Goal: Register for event/course

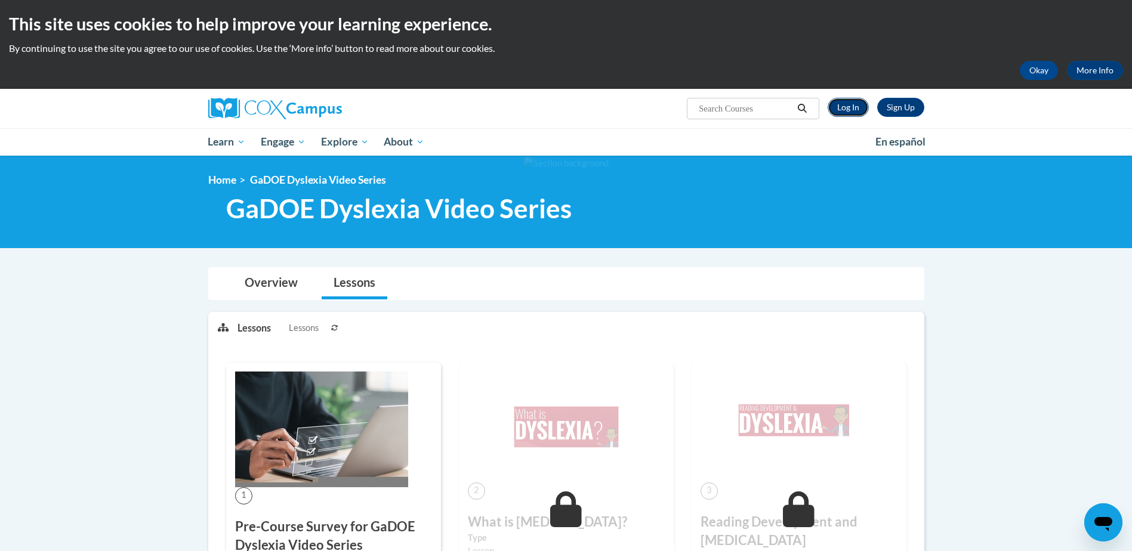
click at [837, 101] on link "Log In" at bounding box center [847, 107] width 41 height 19
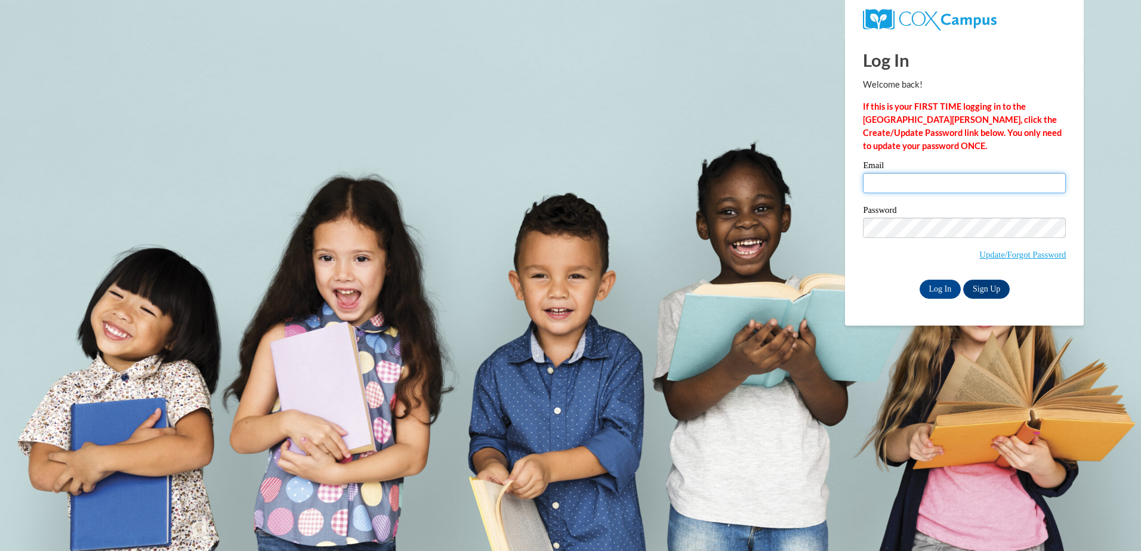
click at [940, 184] on input "Email" at bounding box center [964, 183] width 203 height 20
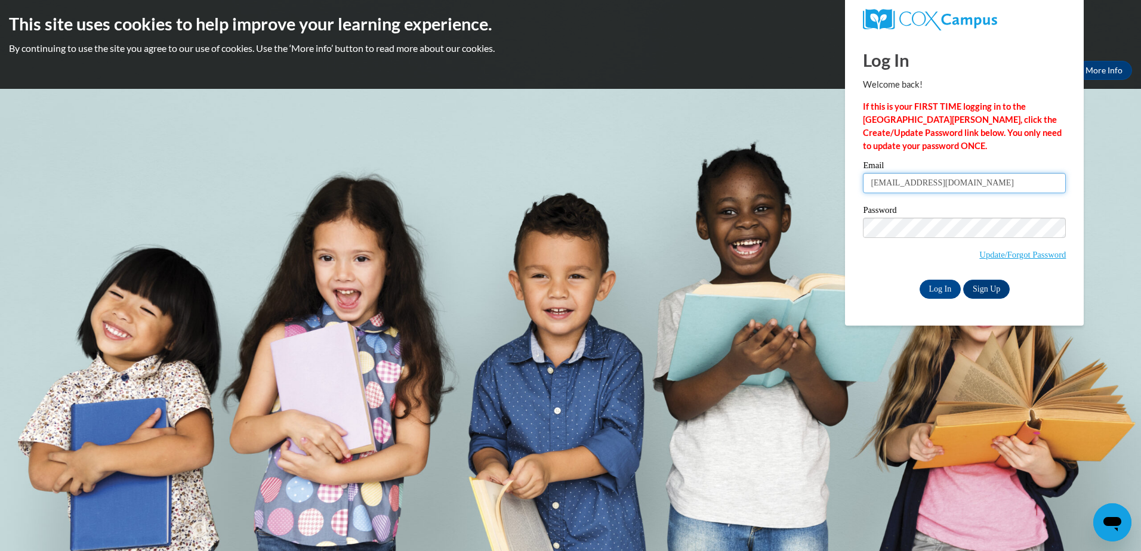
type input "920151103@student.ccga.edu"
click at [919, 280] on input "Log In" at bounding box center [940, 289] width 42 height 19
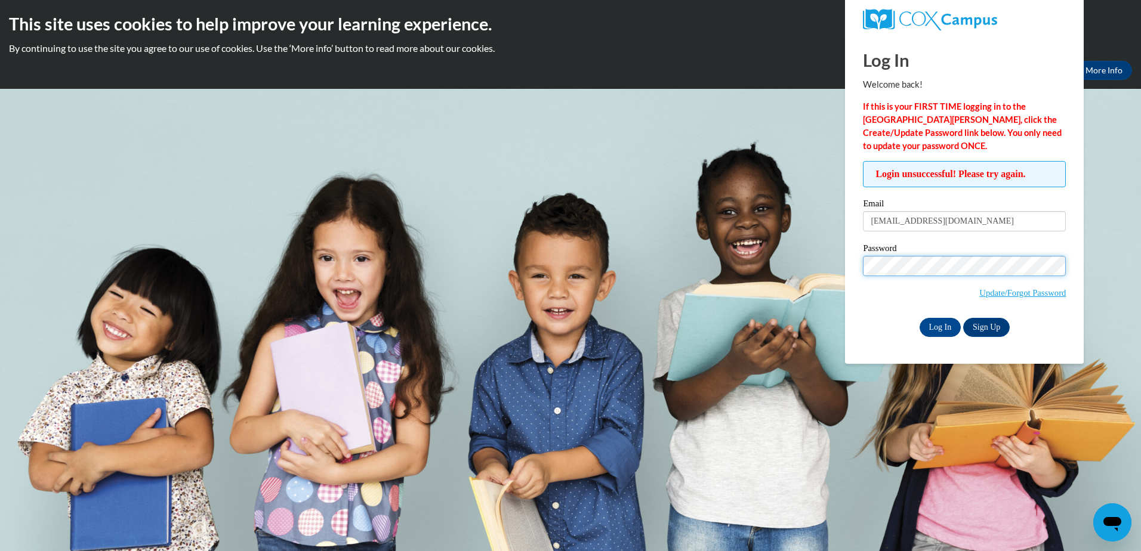
click at [861, 274] on div "Login unsuccessful! Please try again. Please enter your email! Please enter you…" at bounding box center [964, 248] width 221 height 175
click at [941, 329] on input "Log In" at bounding box center [940, 327] width 42 height 19
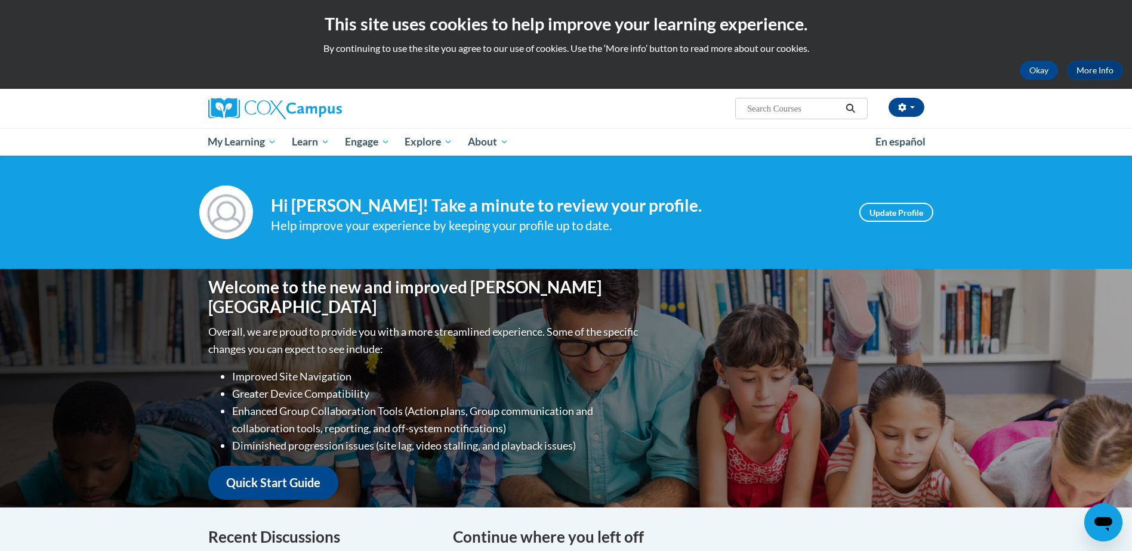
click at [776, 111] on input "Search..." at bounding box center [793, 108] width 95 height 14
type input "oral language"
click at [851, 109] on icon "Search" at bounding box center [850, 108] width 11 height 9
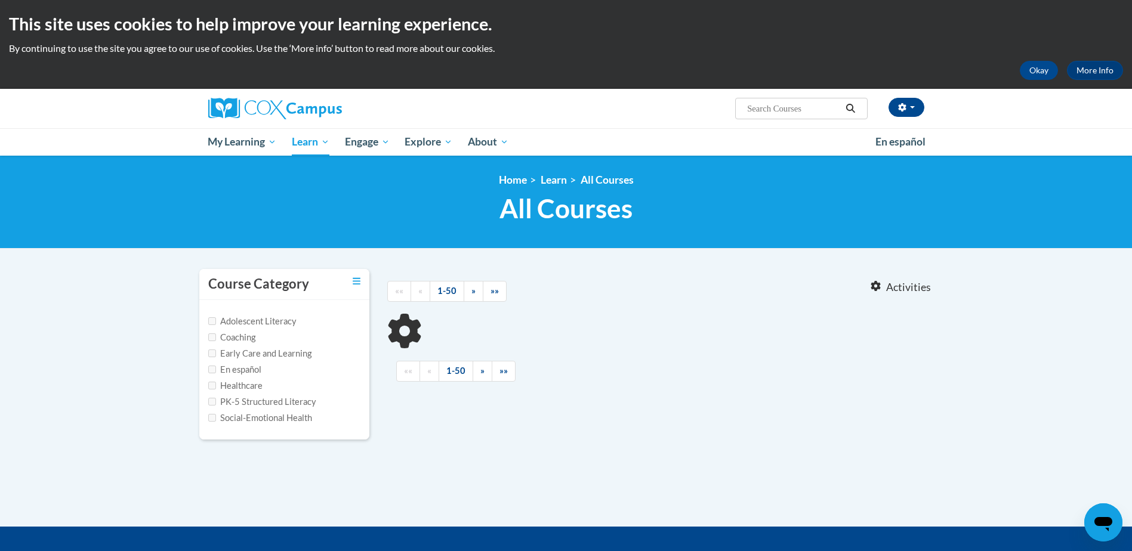
type input "oral language"
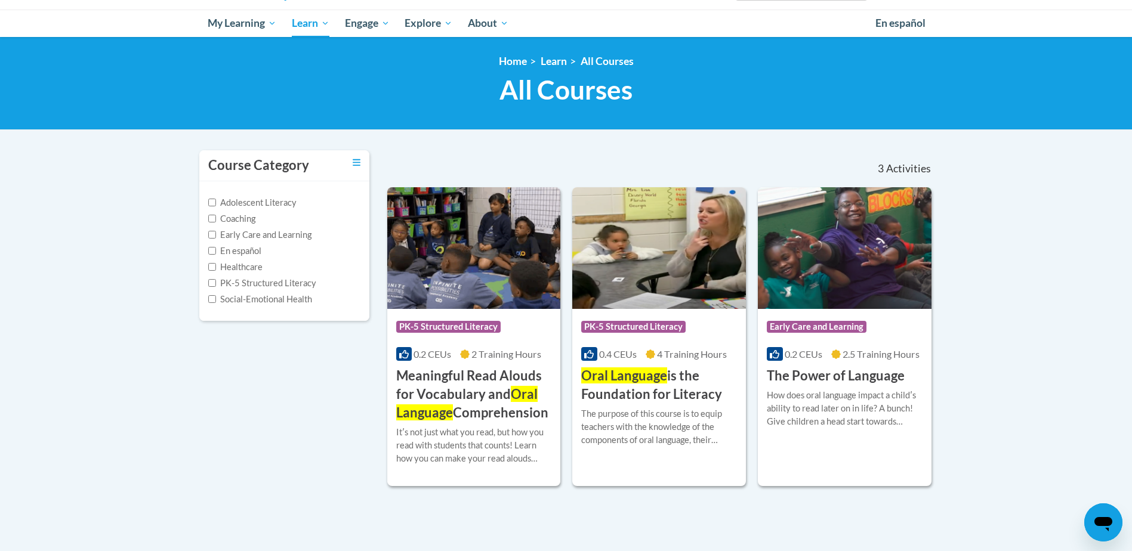
scroll to position [119, 0]
click at [678, 370] on h3 "Oral Language is the Foundation for Literacy" at bounding box center [659, 384] width 156 height 37
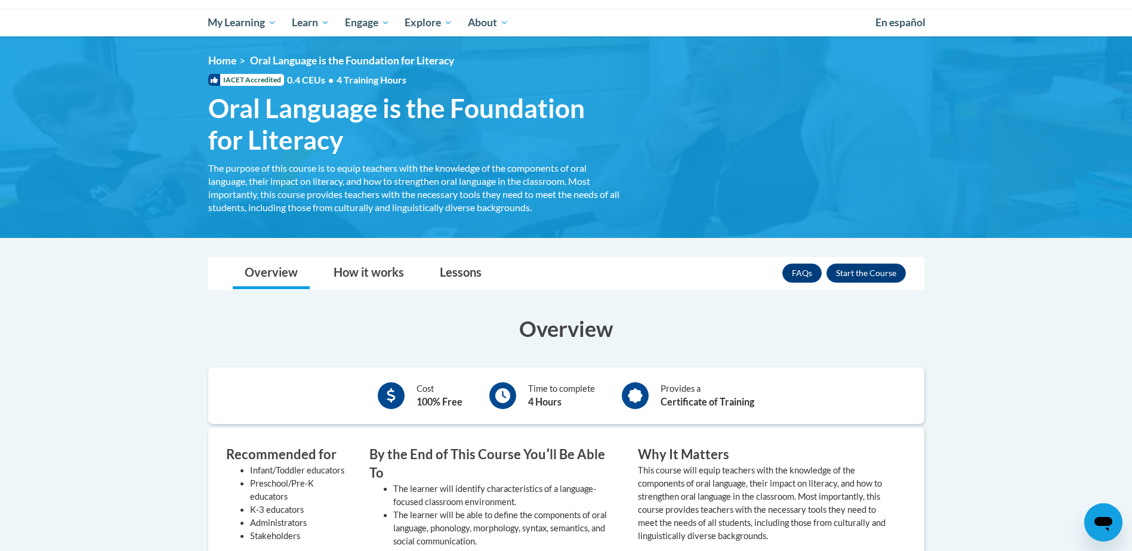
scroll to position [298, 0]
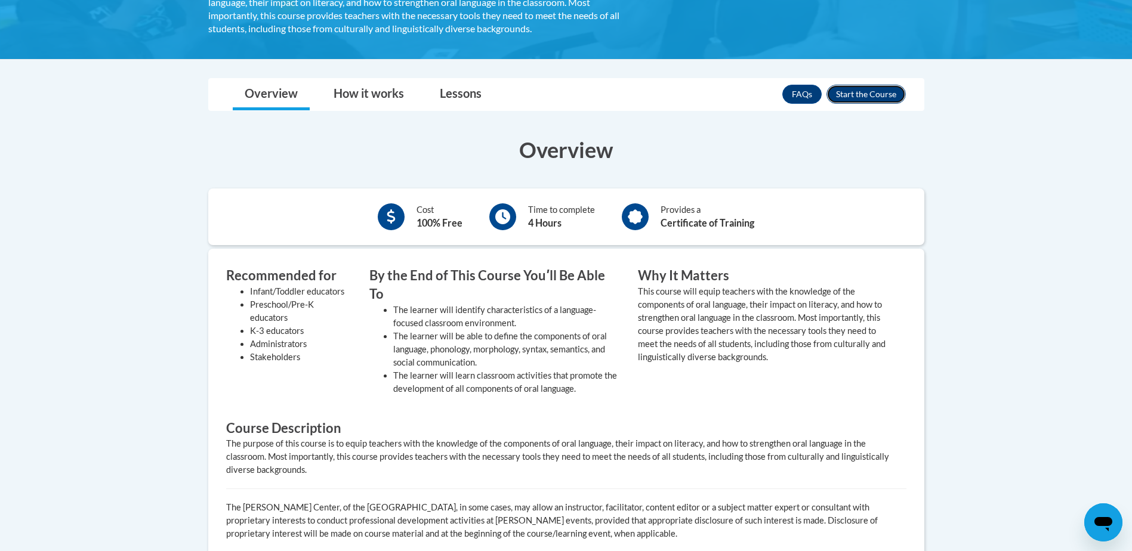
click at [888, 98] on button "Enroll" at bounding box center [865, 94] width 79 height 19
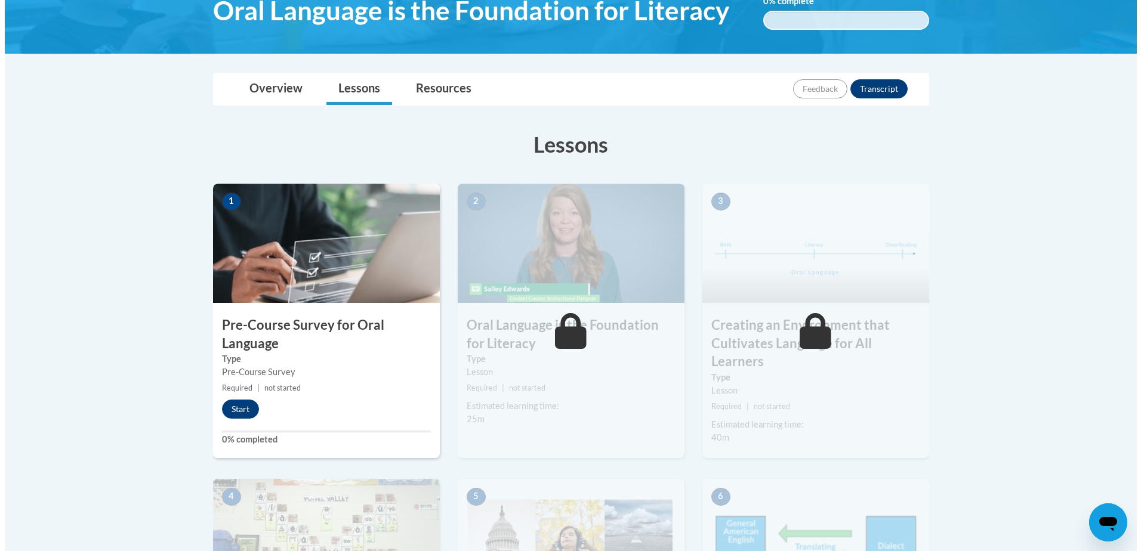
scroll to position [239, 0]
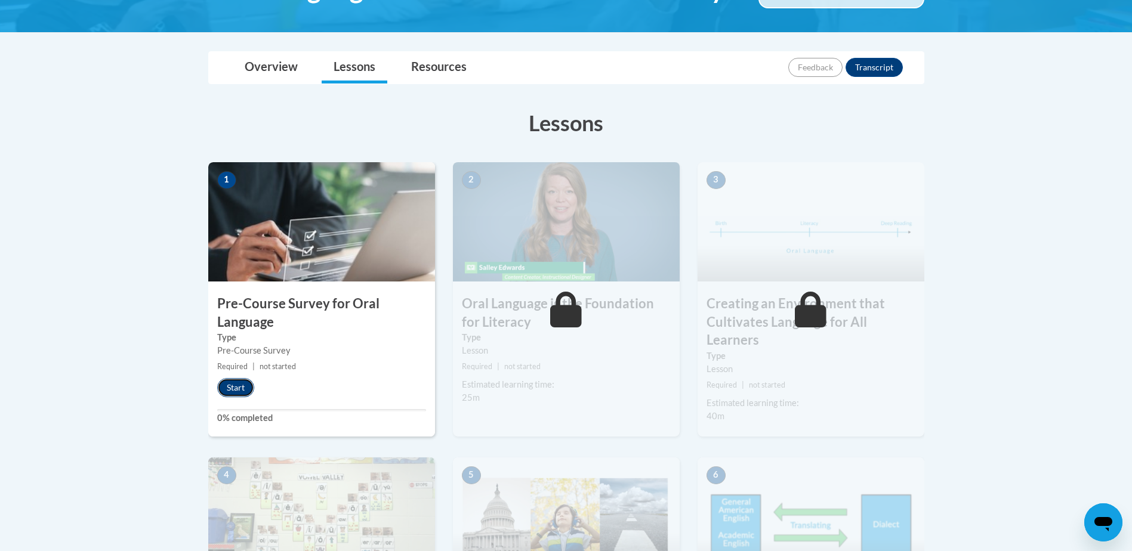
click at [248, 390] on button "Start" at bounding box center [235, 387] width 37 height 19
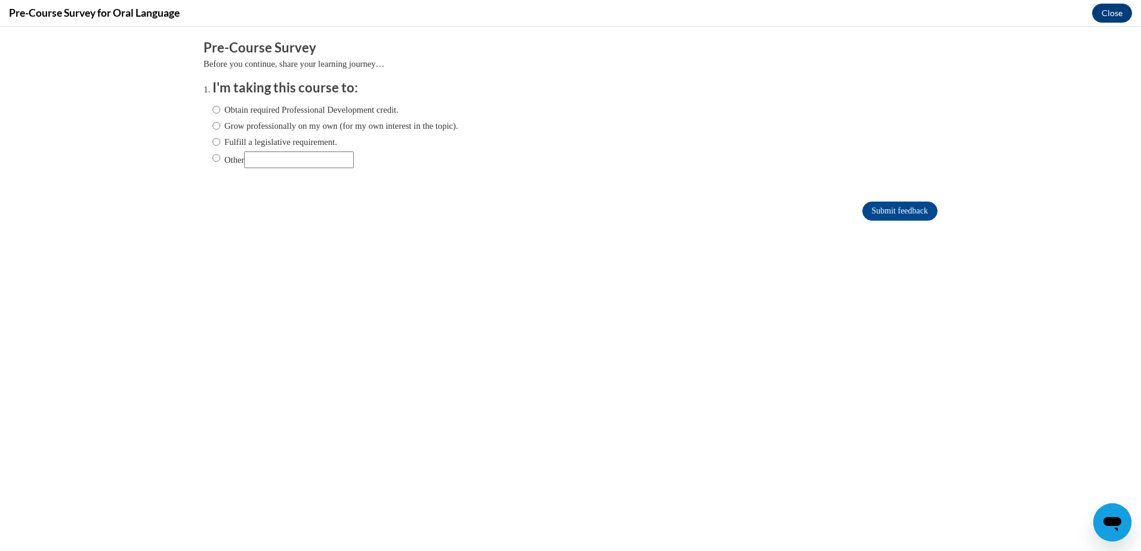
scroll to position [0, 0]
click at [212, 110] on input "Obtain required Professional Development credit." at bounding box center [216, 109] width 8 height 13
radio input "true"
click at [898, 204] on input "Submit feedback" at bounding box center [899, 211] width 75 height 19
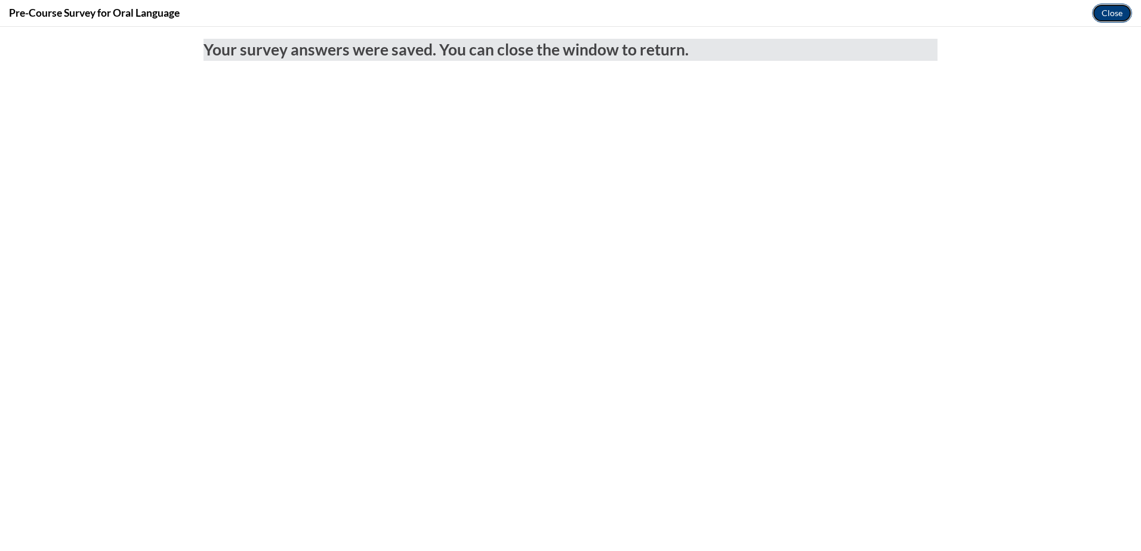
click at [1105, 8] on button "Close" at bounding box center [1112, 13] width 40 height 19
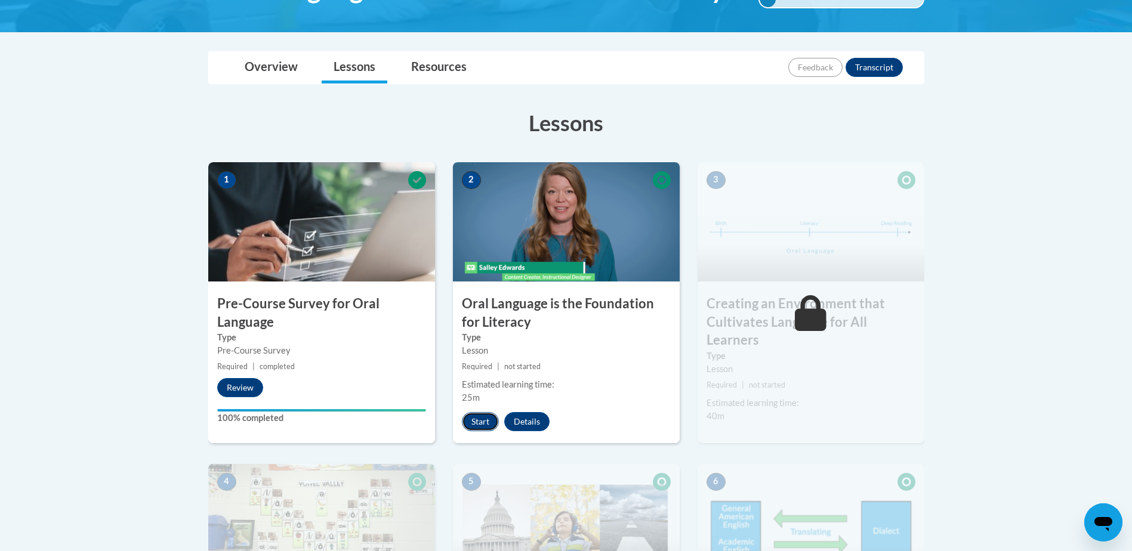
click at [471, 420] on button "Start" at bounding box center [480, 421] width 37 height 19
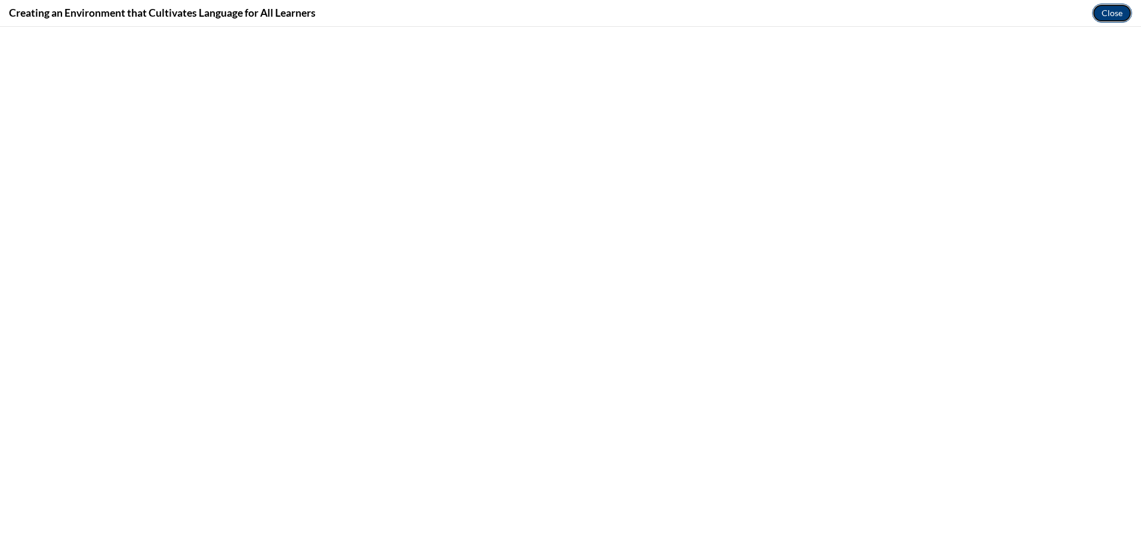
click at [1099, 16] on button "Close" at bounding box center [1112, 13] width 40 height 19
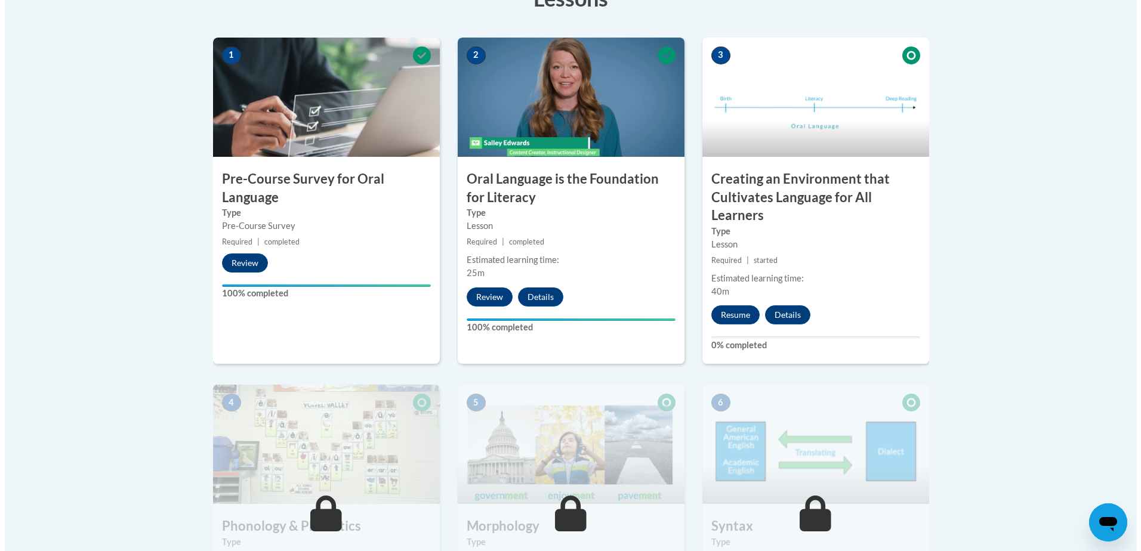
scroll to position [358, 0]
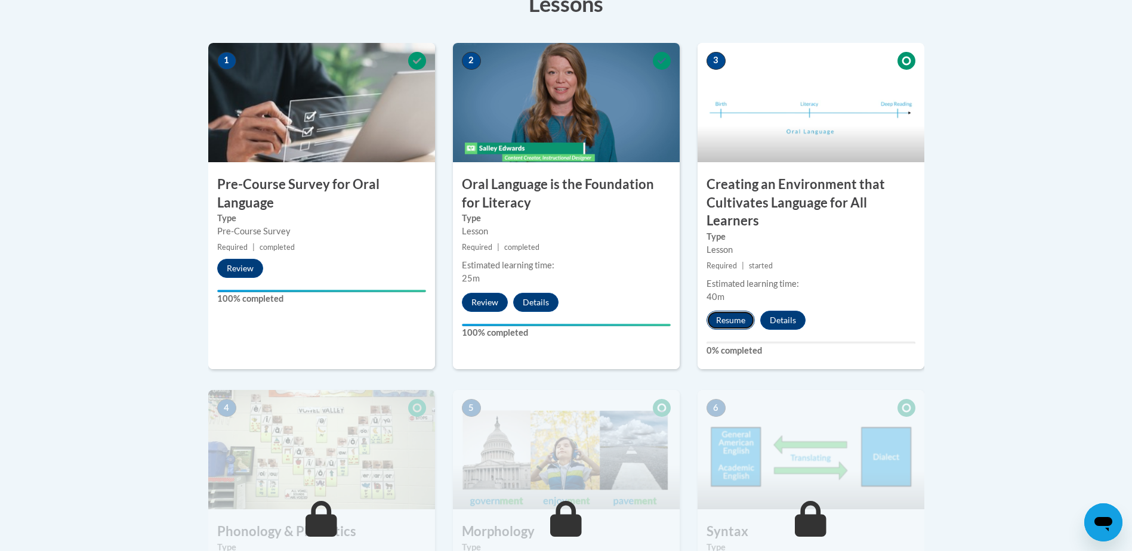
click at [741, 322] on button "Resume" at bounding box center [730, 320] width 48 height 19
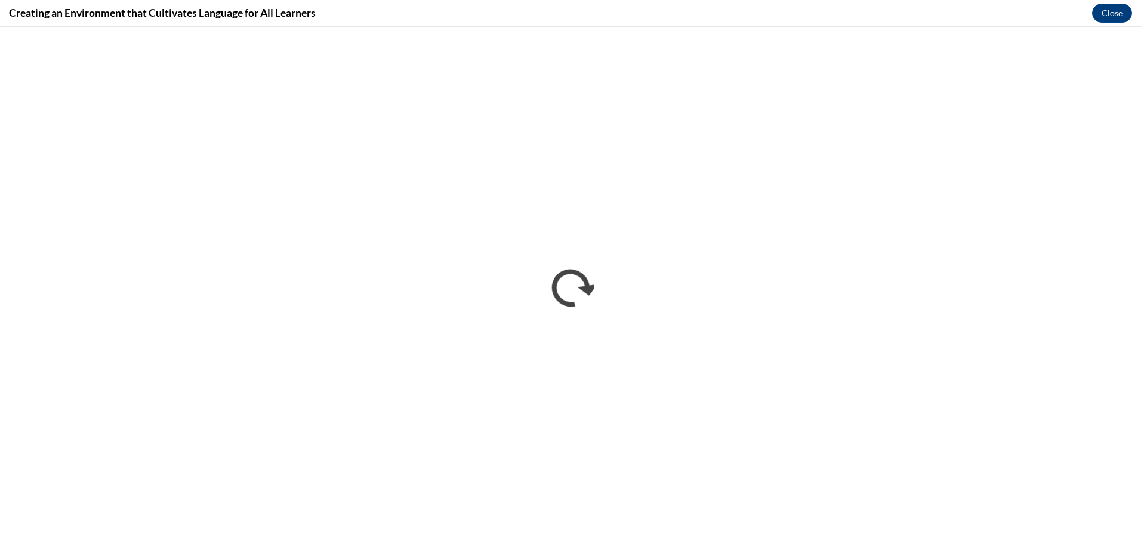
scroll to position [0, 0]
